Goal: Task Accomplishment & Management: Manage account settings

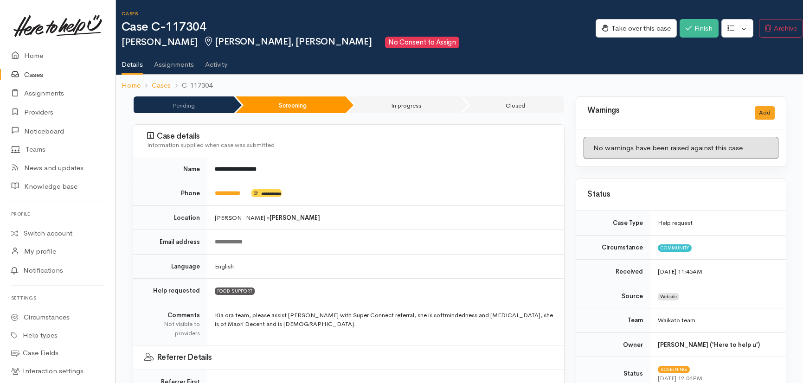
scroll to position [801, 0]
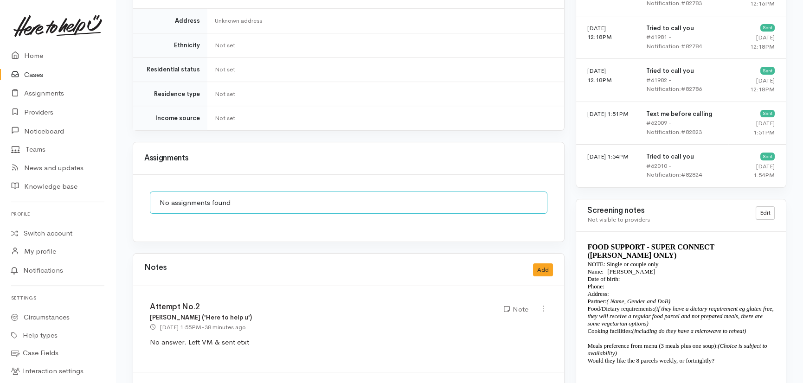
click at [37, 75] on link "Cases" at bounding box center [57, 74] width 115 height 19
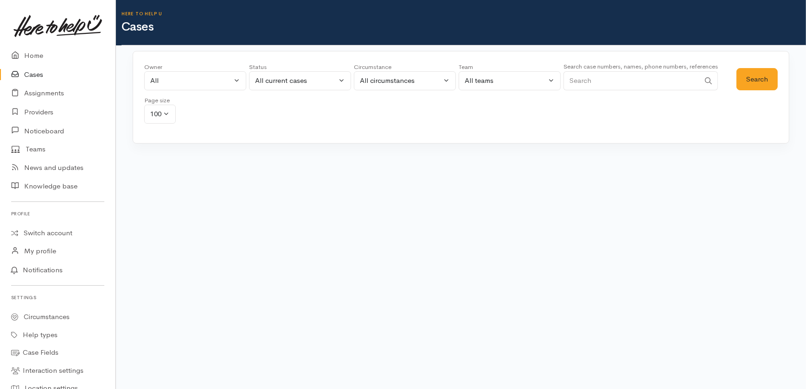
click at [616, 87] on input "Search" at bounding box center [631, 80] width 136 height 19
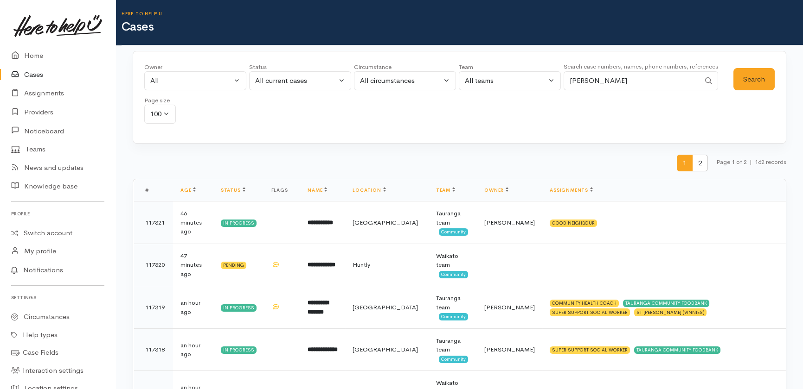
type input "moses"
click at [751, 73] on button "Search" at bounding box center [753, 79] width 41 height 23
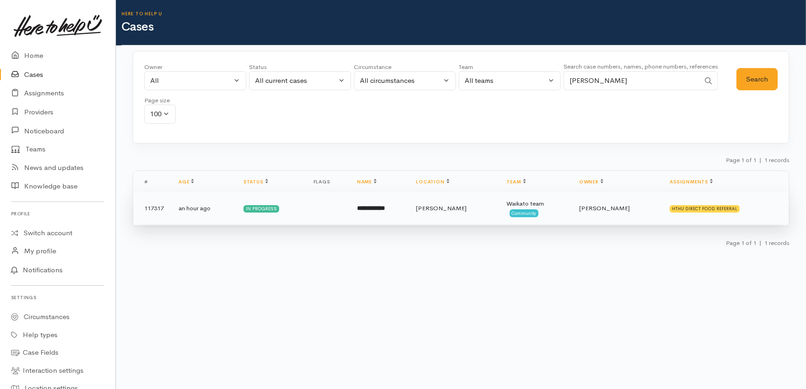
click at [385, 205] on b "**********" at bounding box center [371, 208] width 28 height 6
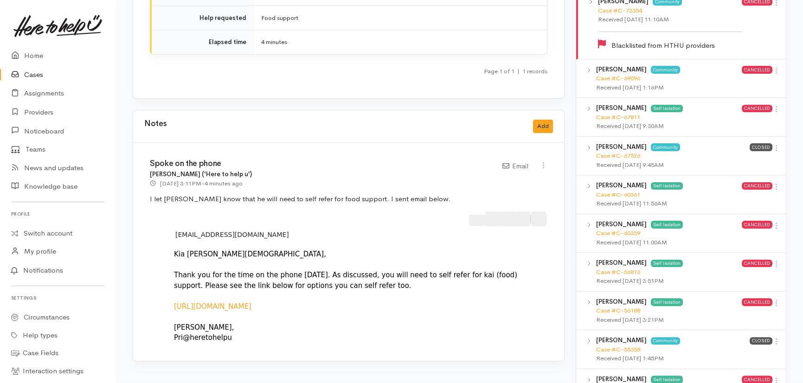
scroll to position [885, 0]
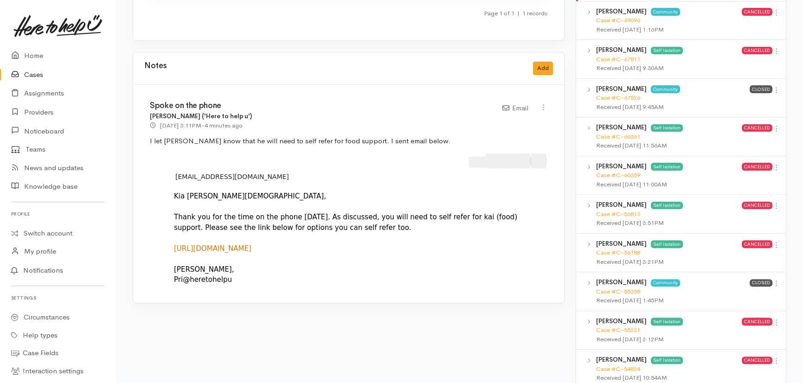
click at [251, 244] on link "https://experience.arcgis.com/experience/53611525b3f6436cacc3743fb9d5aa1a" at bounding box center [212, 248] width 77 height 8
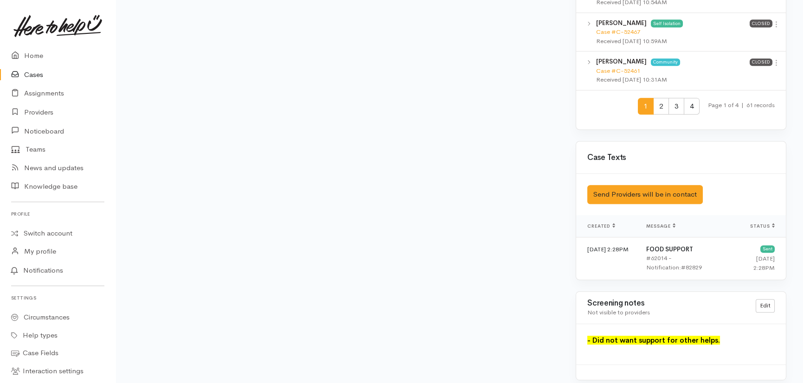
scroll to position [1266, 0]
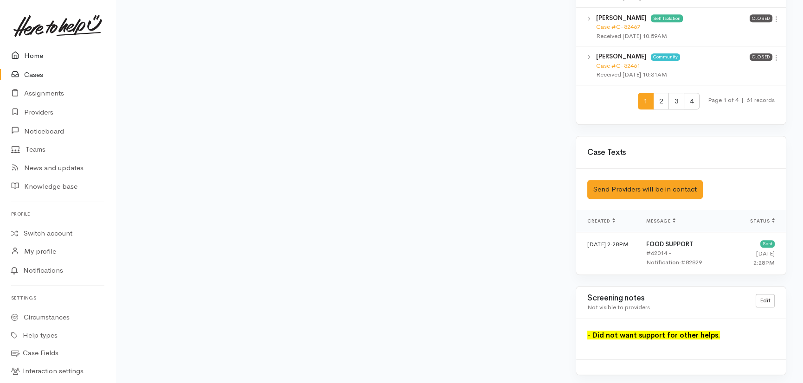
click at [31, 53] on link "Home" at bounding box center [57, 55] width 115 height 19
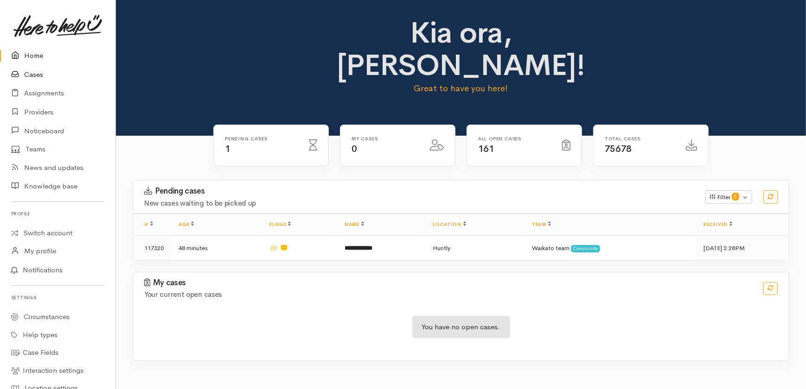
click at [32, 73] on link "Cases" at bounding box center [57, 74] width 115 height 19
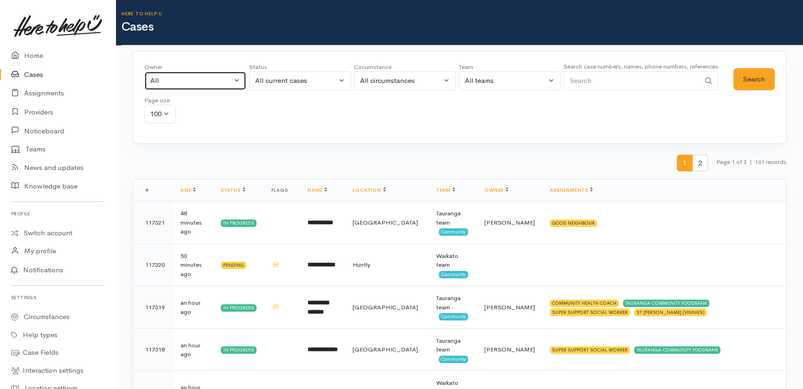
click at [201, 82] on div "All" at bounding box center [191, 81] width 82 height 11
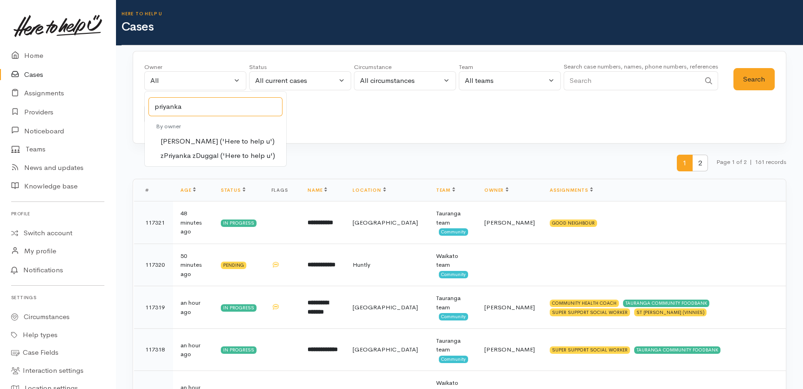
type input "priyanka"
click at [203, 140] on span "[PERSON_NAME] ('Here to help u')" at bounding box center [217, 141] width 114 height 11
select select "2109"
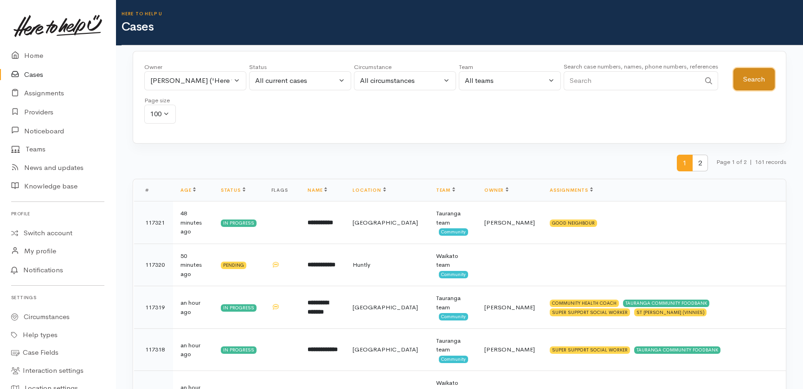
click at [756, 75] on button "Search" at bounding box center [753, 79] width 41 height 23
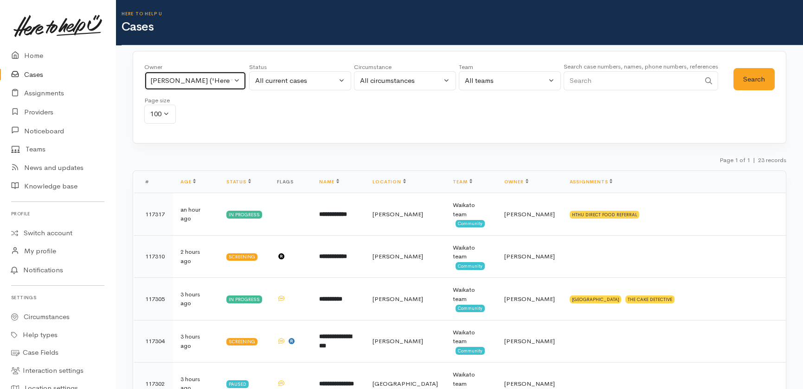
click at [228, 78] on div "Priyanka Duggal ('Here to help u')" at bounding box center [191, 81] width 82 height 11
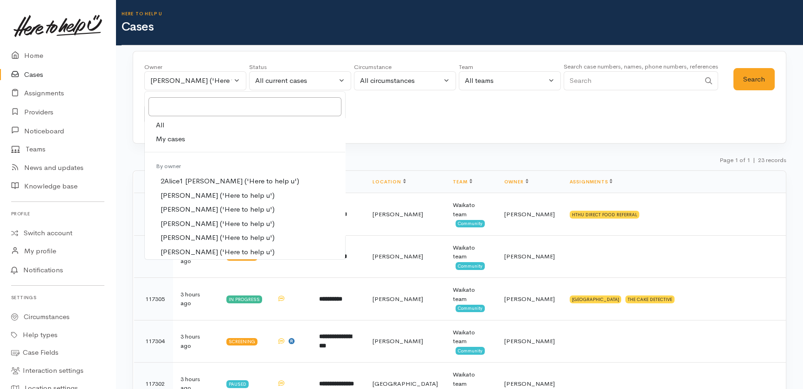
drag, startPoint x: 160, startPoint y: 121, endPoint x: 173, endPoint y: 125, distance: 13.4
click at [162, 121] on span "All" at bounding box center [160, 125] width 8 height 11
select select "-1"
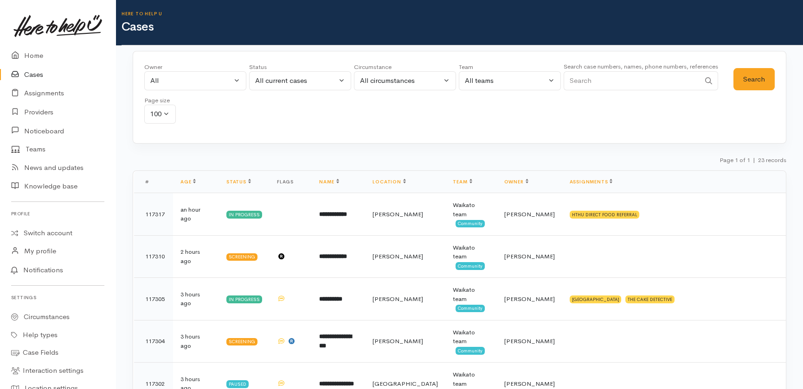
click at [613, 84] on input "Search" at bounding box center [631, 80] width 136 height 19
paste input "211401343"
type input "211401343"
click at [753, 81] on button "Search" at bounding box center [753, 79] width 41 height 23
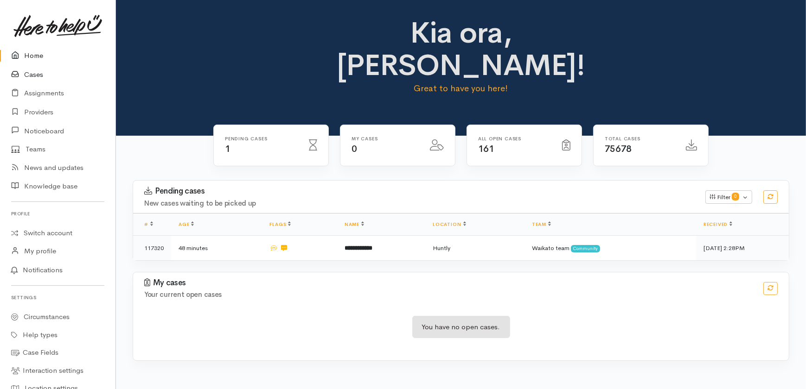
click at [35, 72] on link "Cases" at bounding box center [57, 74] width 115 height 19
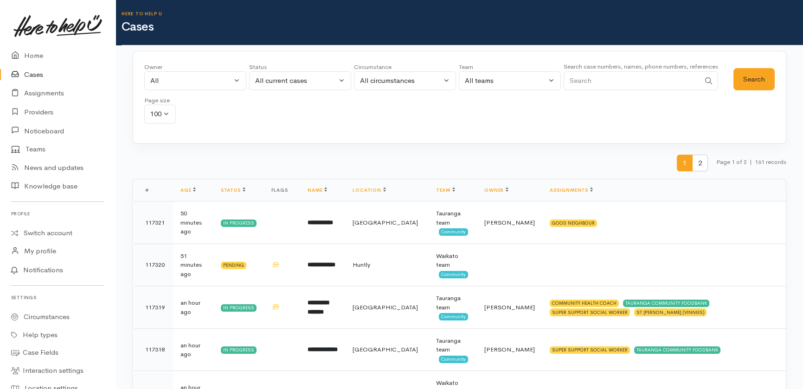
click at [622, 83] on input "Search" at bounding box center [631, 80] width 136 height 19
paste input "2108889084"
type input "2108889084"
click at [758, 75] on button "Search" at bounding box center [753, 79] width 41 height 23
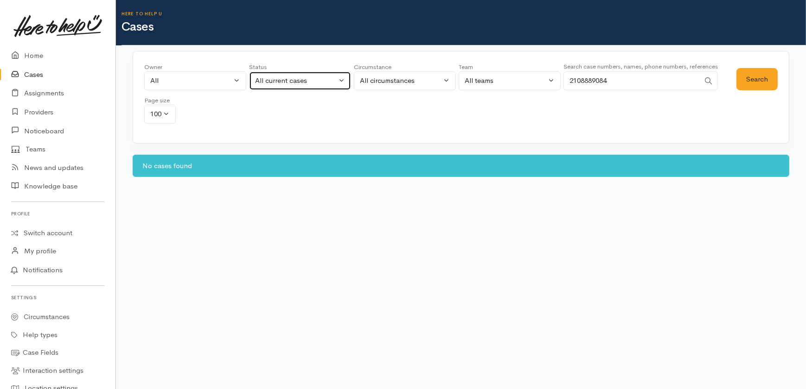
click at [303, 83] on div "All current cases" at bounding box center [296, 81] width 82 height 11
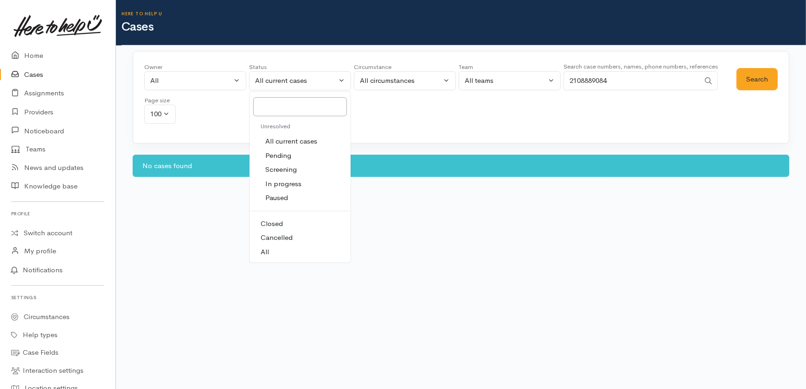
click at [266, 254] on span "All" at bounding box center [265, 252] width 8 height 11
select select "All"
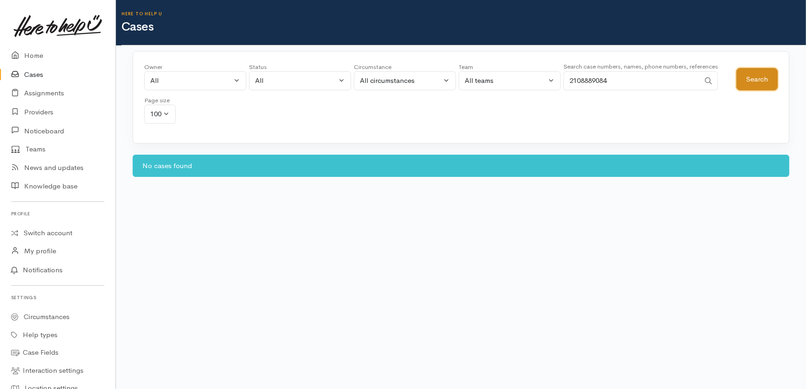
click at [758, 71] on button "Search" at bounding box center [756, 79] width 41 height 23
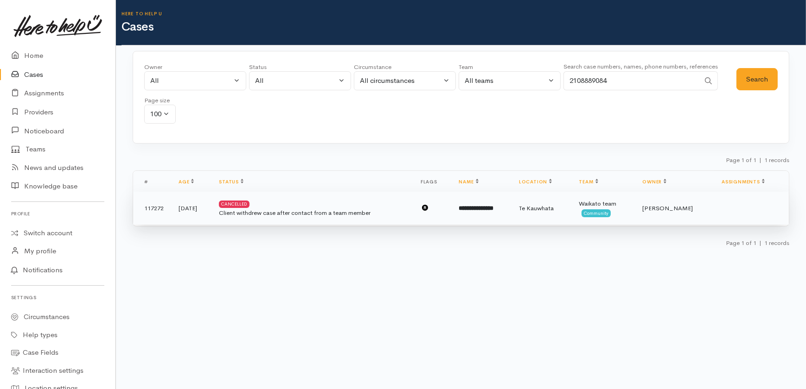
click at [263, 213] on div "Client withdrew case after contact from a team member" at bounding box center [312, 213] width 187 height 9
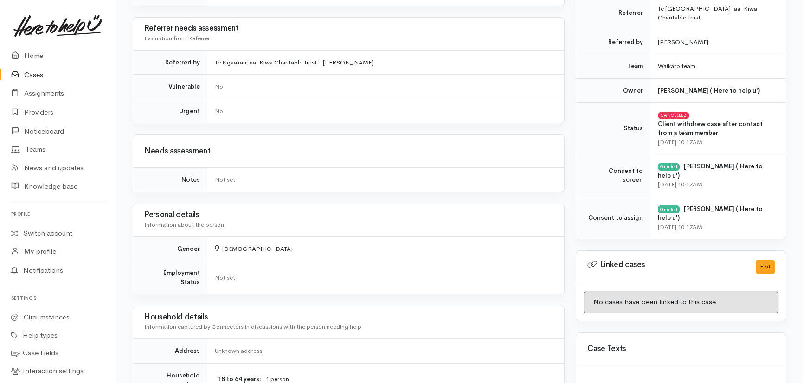
scroll to position [299, 0]
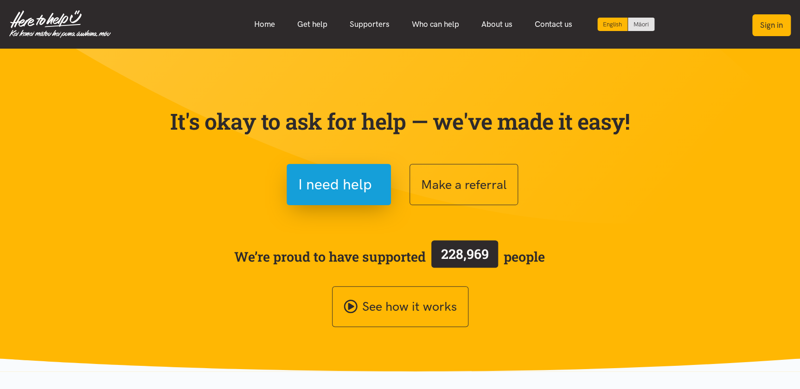
click at [779, 19] on button "Sign in" at bounding box center [771, 25] width 38 height 22
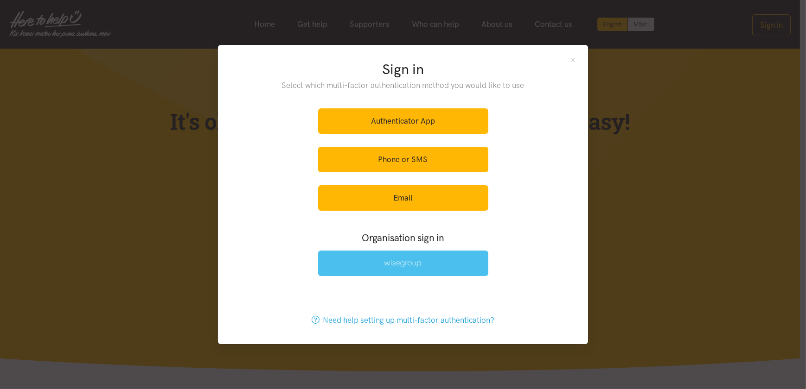
click at [398, 260] on img at bounding box center [403, 264] width 38 height 8
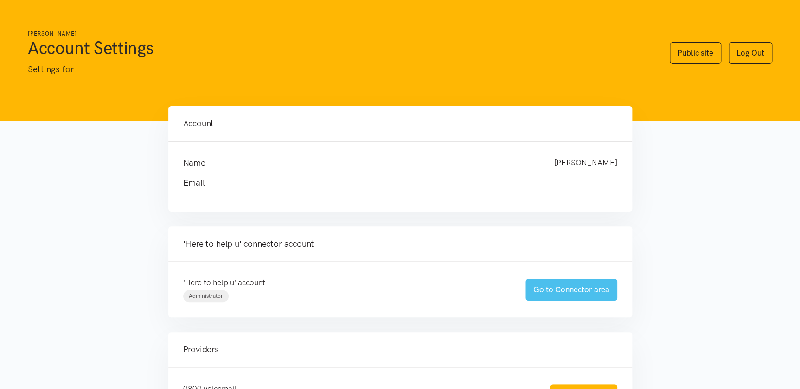
click at [567, 288] on link "Go to Connector area" at bounding box center [571, 290] width 92 height 22
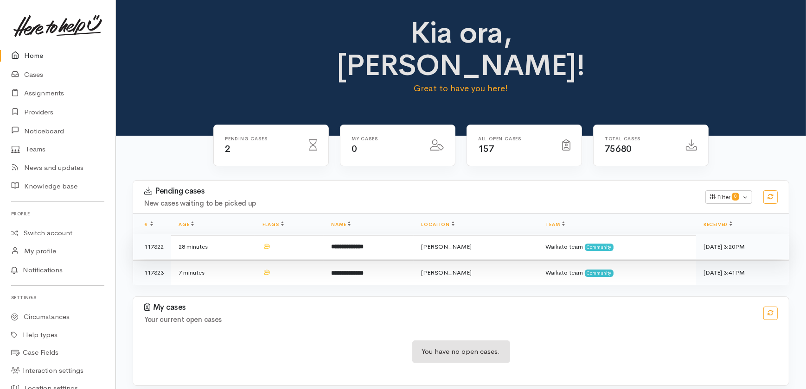
click at [229, 235] on td "28 minutes" at bounding box center [213, 247] width 84 height 25
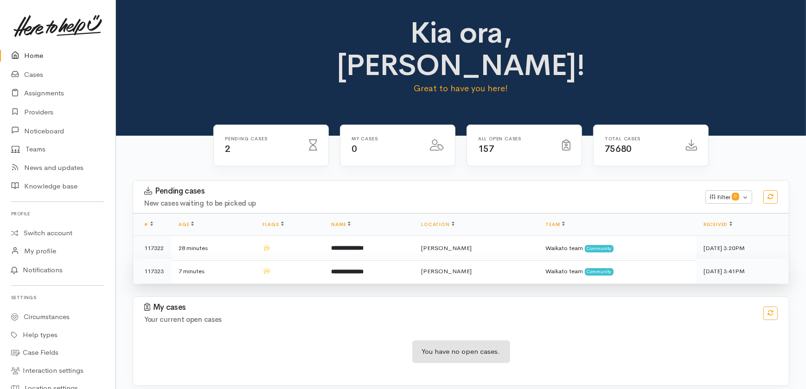
click at [236, 259] on td "7 minutes" at bounding box center [213, 271] width 84 height 25
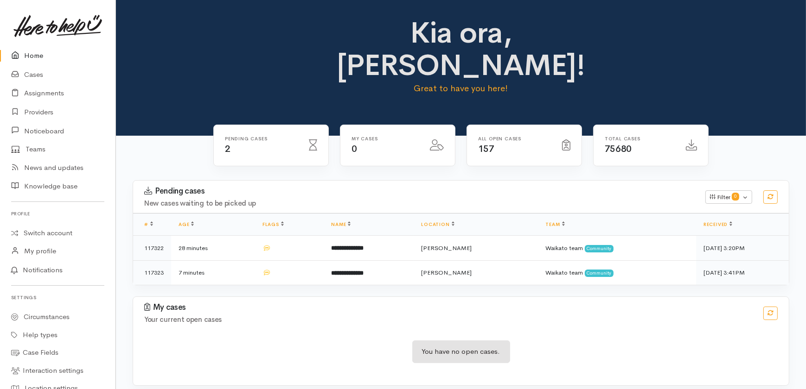
click at [34, 55] on link "Home" at bounding box center [57, 55] width 115 height 19
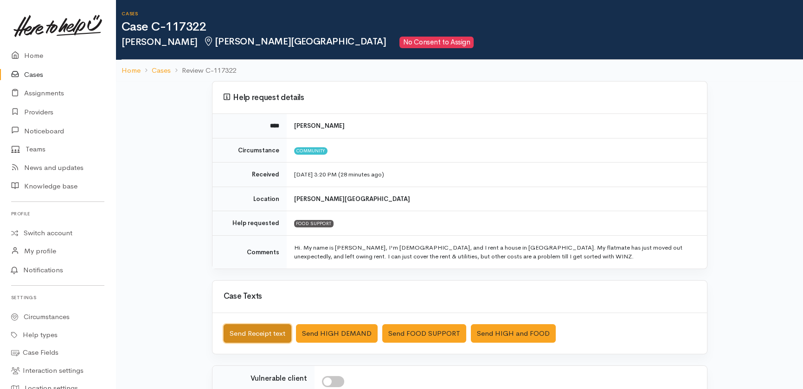
click at [251, 340] on button "Send Receipt text" at bounding box center [257, 334] width 68 height 19
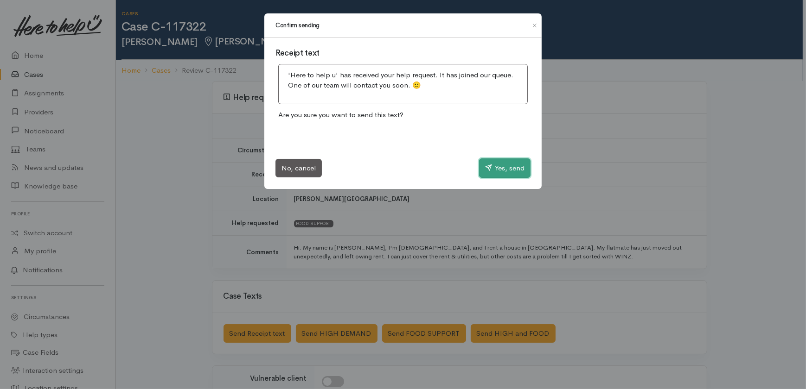
drag, startPoint x: 510, startPoint y: 169, endPoint x: 494, endPoint y: 219, distance: 53.2
click at [511, 170] on button "Yes, send" at bounding box center [504, 168] width 51 height 19
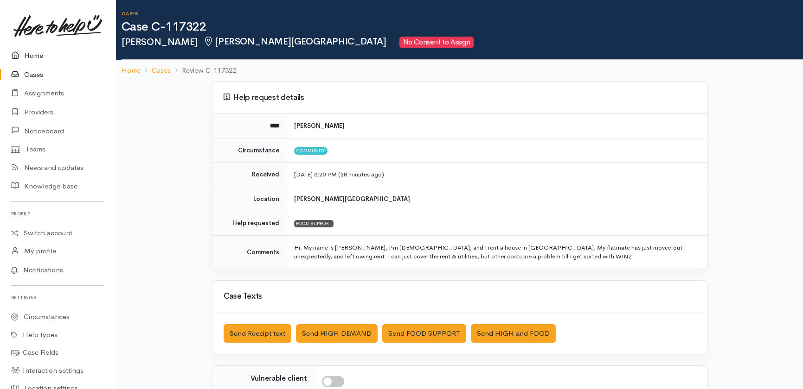
click at [33, 57] on link "Home" at bounding box center [57, 55] width 115 height 19
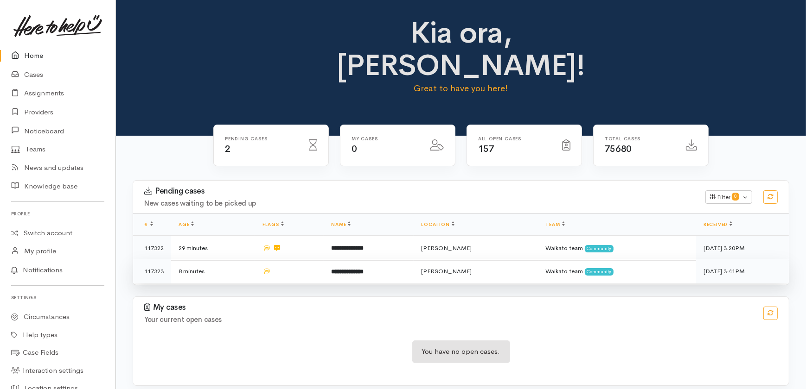
click at [295, 259] on td at bounding box center [289, 271] width 69 height 25
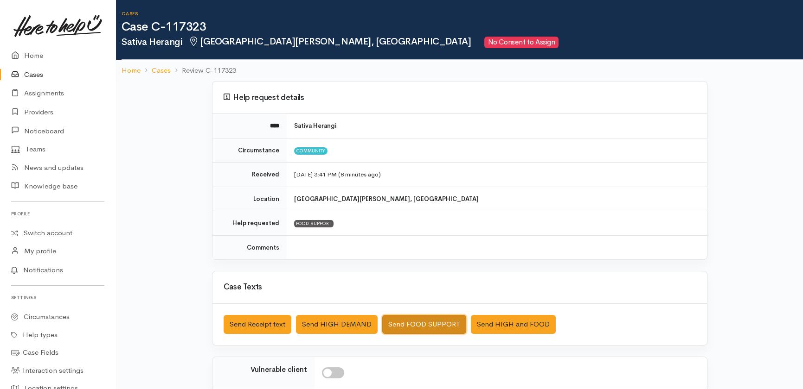
click at [421, 318] on button "Send FOOD SUPPORT" at bounding box center [424, 324] width 84 height 19
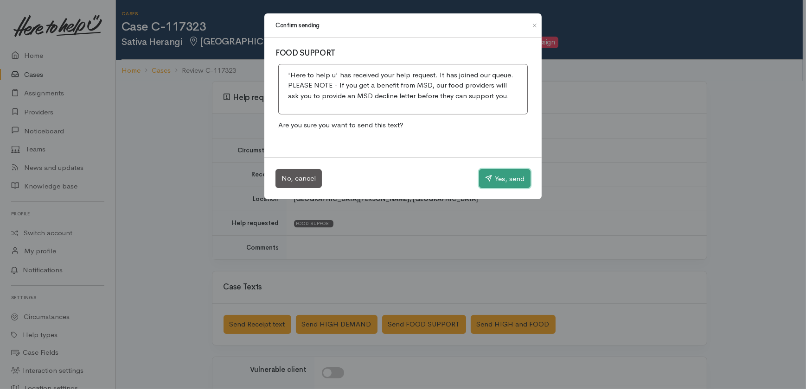
click at [515, 178] on button "Yes, send" at bounding box center [504, 178] width 51 height 19
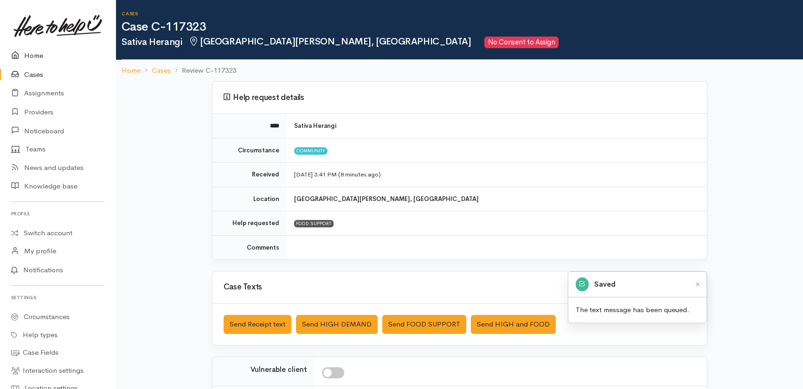
click at [28, 58] on link "Home" at bounding box center [57, 55] width 115 height 19
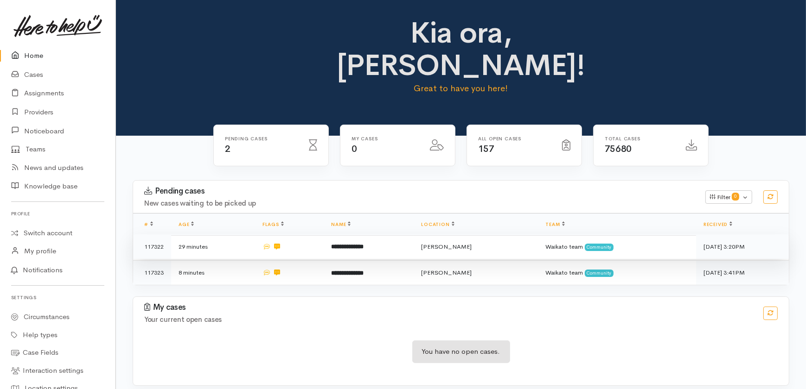
click at [358, 244] on b "**********" at bounding box center [347, 247] width 32 height 6
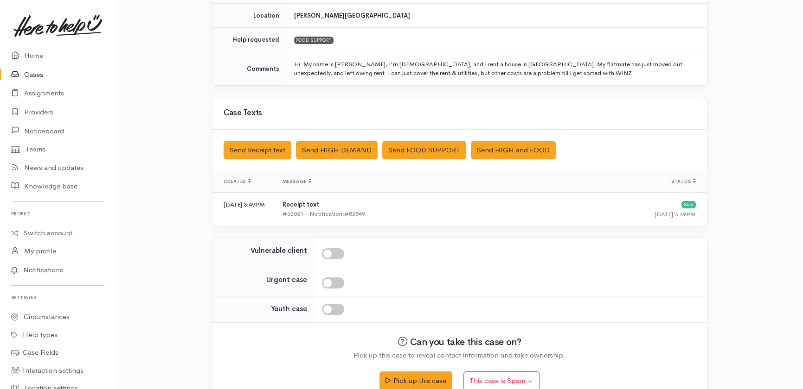
scroll to position [200, 0]
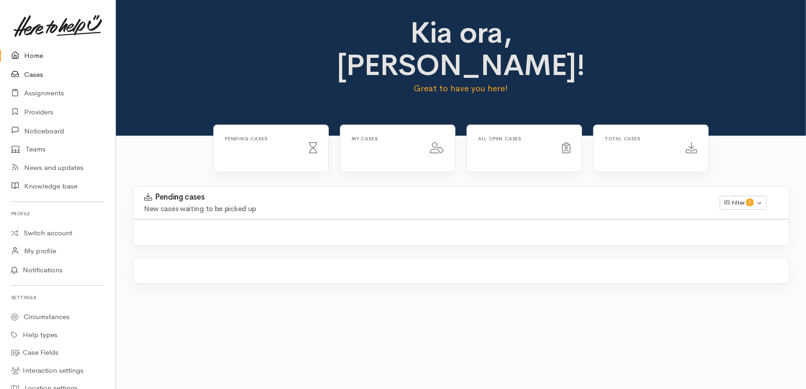
click at [37, 73] on link "Cases" at bounding box center [57, 74] width 115 height 19
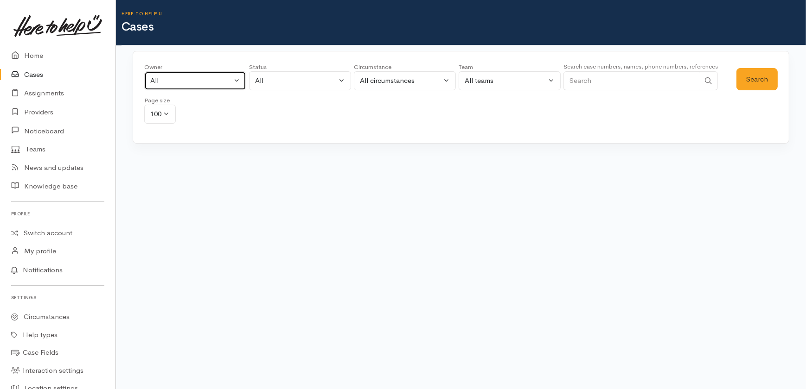
click at [207, 83] on div "All" at bounding box center [191, 81] width 82 height 11
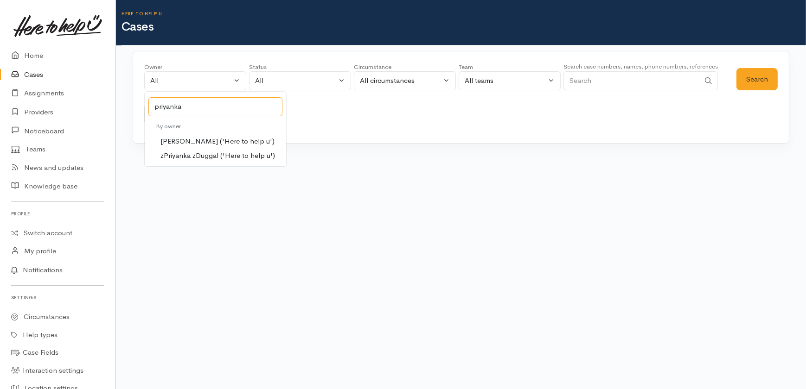
type input "priyanka"
drag, startPoint x: 191, startPoint y: 144, endPoint x: 234, endPoint y: 145, distance: 42.7
click at [191, 144] on span "Priyanka Duggal ('Here to help u')" at bounding box center [217, 141] width 114 height 11
select select "2109"
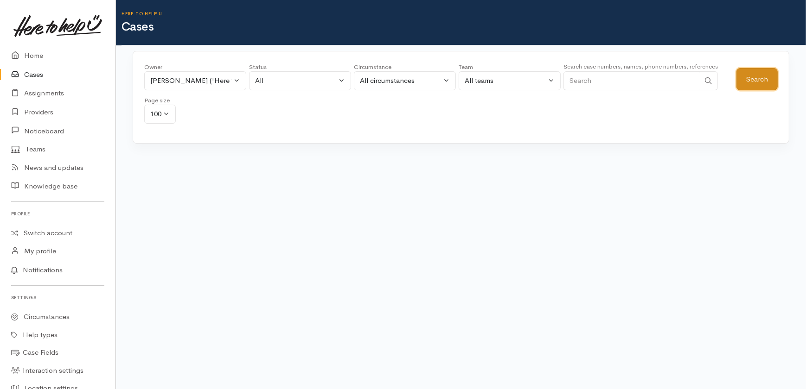
click at [766, 83] on button "Search" at bounding box center [756, 79] width 41 height 23
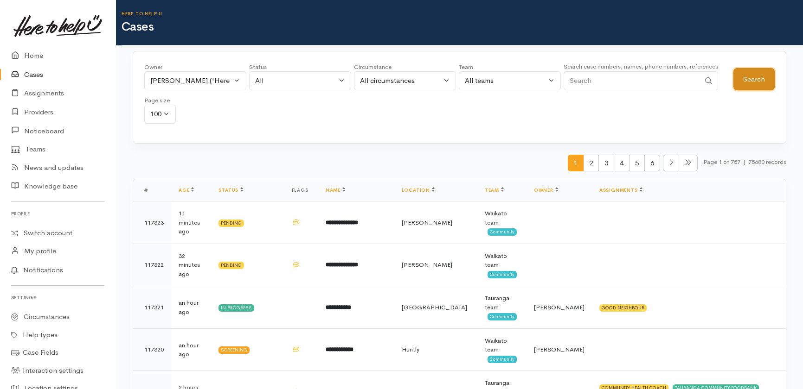
drag, startPoint x: 755, startPoint y: 76, endPoint x: 741, endPoint y: 78, distance: 14.1
click at [755, 77] on button "Search" at bounding box center [753, 79] width 41 height 23
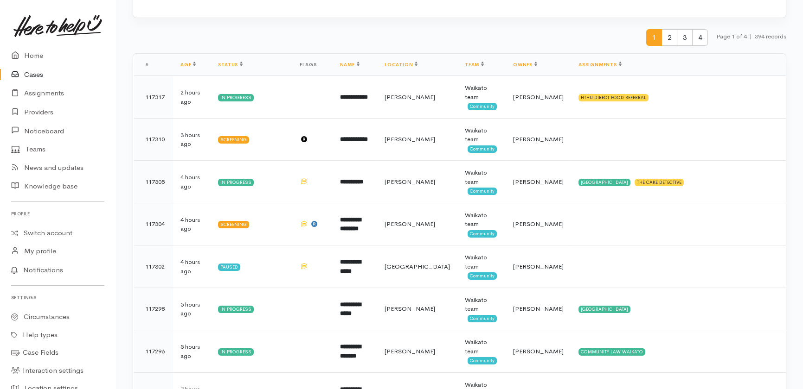
scroll to position [126, 0]
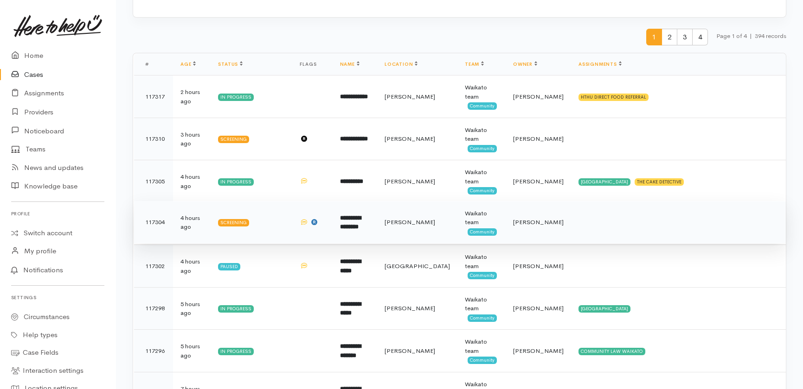
click at [360, 221] on b "**********" at bounding box center [349, 222] width 21 height 15
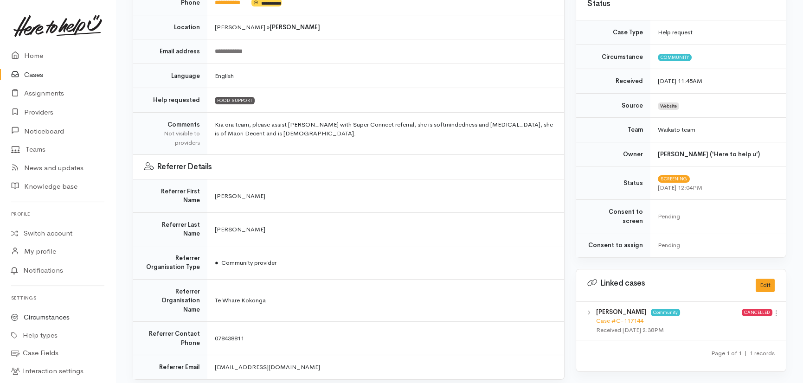
scroll to position [211, 0]
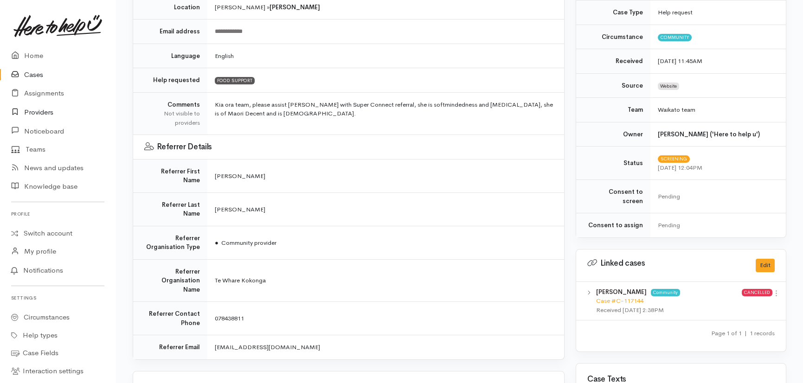
click at [41, 111] on link "Providers" at bounding box center [57, 112] width 115 height 19
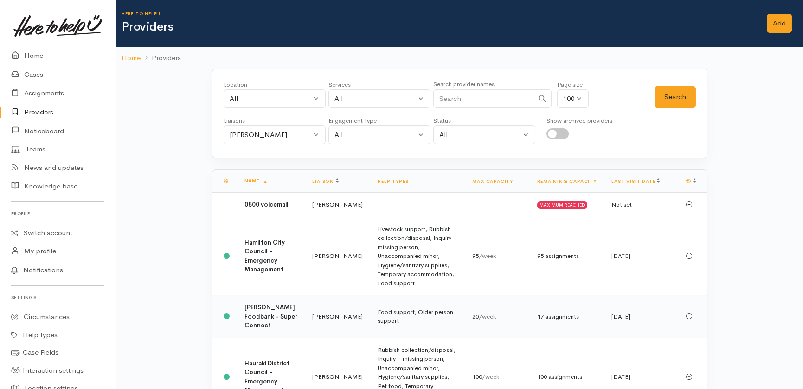
click at [261, 306] on b "Hamilton Foodbank - Super Connect" at bounding box center [270, 317] width 53 height 26
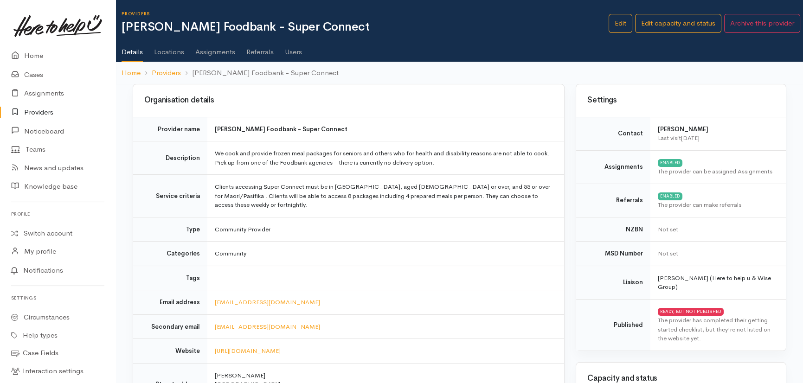
click at [212, 45] on link "Assignments" at bounding box center [215, 49] width 40 height 26
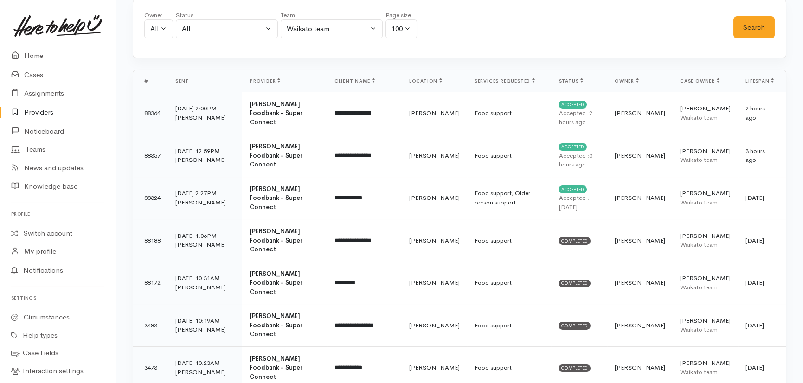
scroll to position [84, 0]
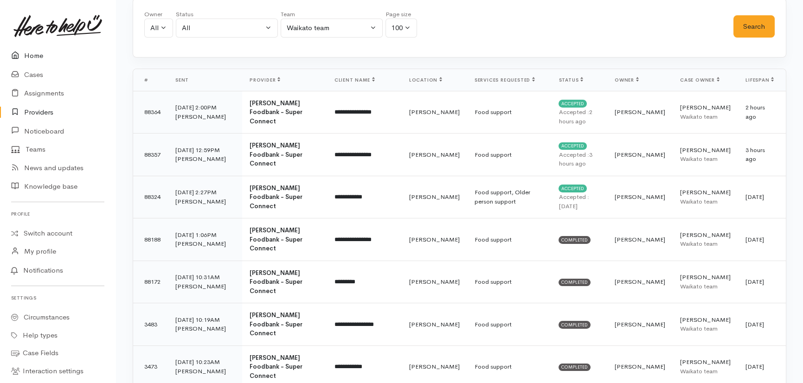
click at [36, 57] on link "Home" at bounding box center [57, 55] width 115 height 19
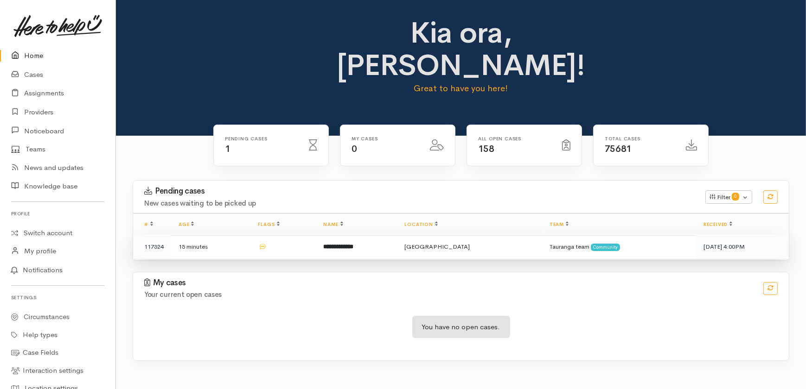
click at [337, 235] on td "**********" at bounding box center [356, 247] width 81 height 25
